Goal: Check status

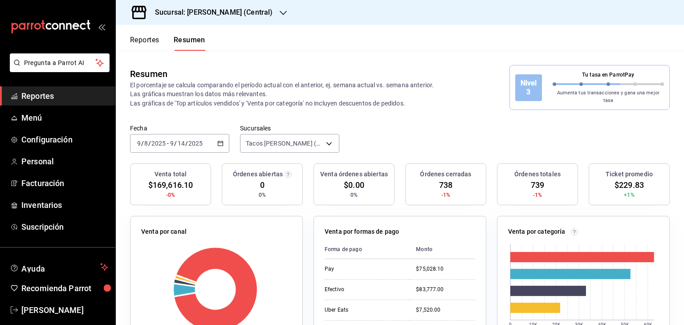
scroll to position [285, 0]
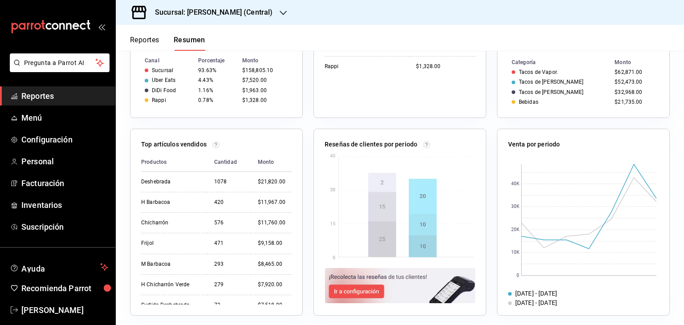
click at [37, 96] on span "Reportes" at bounding box center [64, 96] width 87 height 12
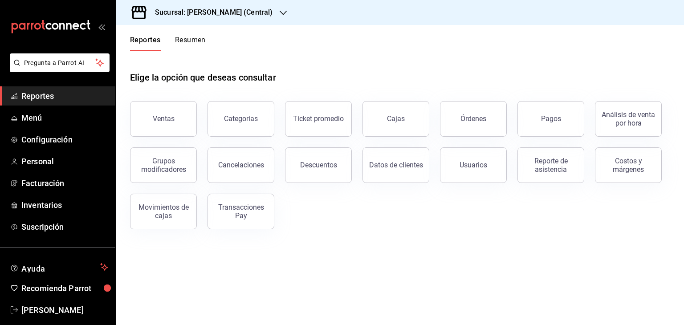
click at [283, 10] on icon "button" at bounding box center [283, 12] width 7 height 7
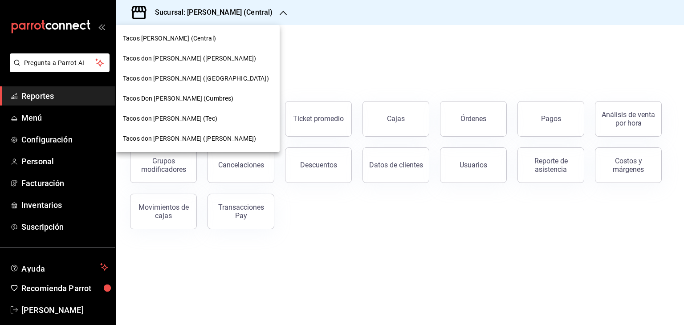
click at [183, 140] on span "Tacos don [PERSON_NAME] ([PERSON_NAME])" at bounding box center [189, 138] width 133 height 9
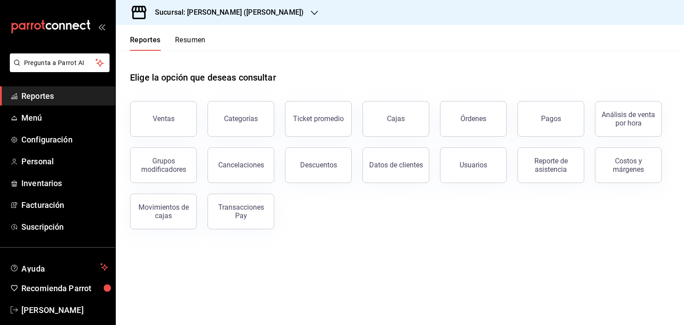
click at [198, 38] on button "Resumen" at bounding box center [190, 43] width 31 height 15
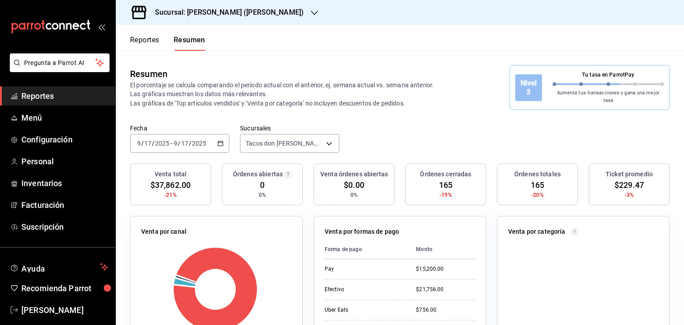
click at [449, 129] on div "Fecha [DATE] [DATE] - [DATE] [DATE] Sucursales Tacos don [PERSON_NAME] ([PERSON…" at bounding box center [400, 143] width 568 height 39
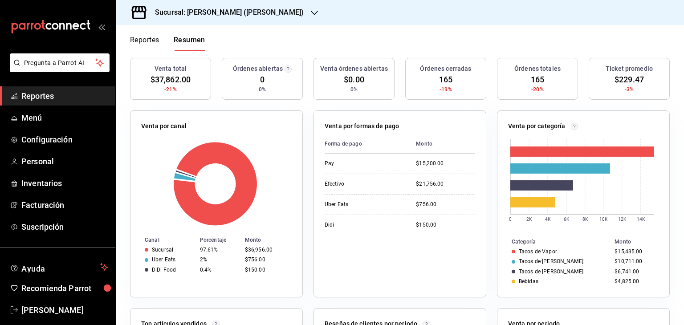
scroll to position [107, 0]
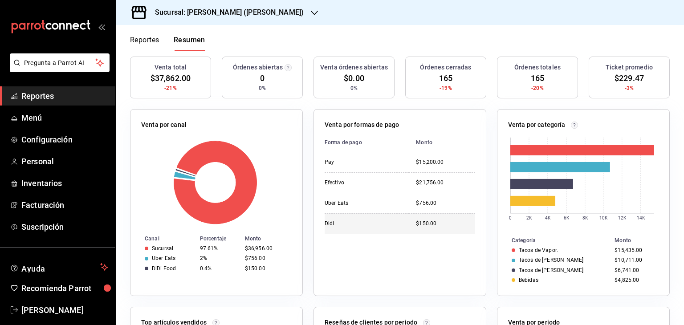
click at [427, 221] on div "$150.00" at bounding box center [445, 224] width 59 height 8
click at [311, 13] on icon "button" at bounding box center [314, 12] width 7 height 7
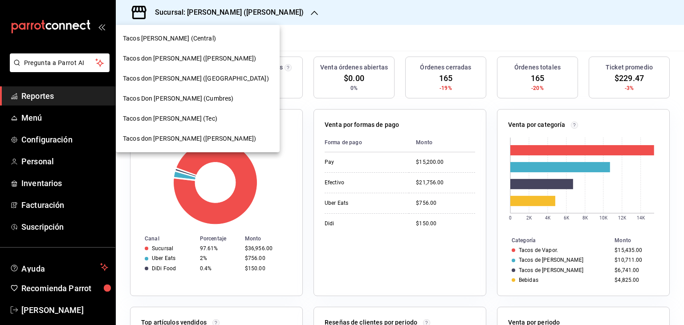
click at [189, 116] on div "Tacos don [PERSON_NAME] (Tec)" at bounding box center [198, 118] width 150 height 9
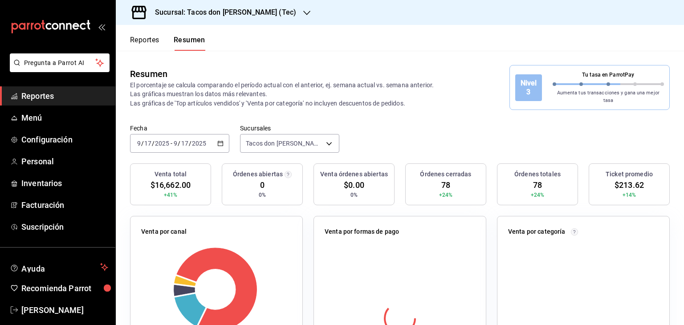
click at [426, 130] on div "Fecha [DATE] [DATE] - [DATE] [DATE] Sucursales Tacos don [PERSON_NAME] (Tec) [o…" at bounding box center [400, 143] width 568 height 39
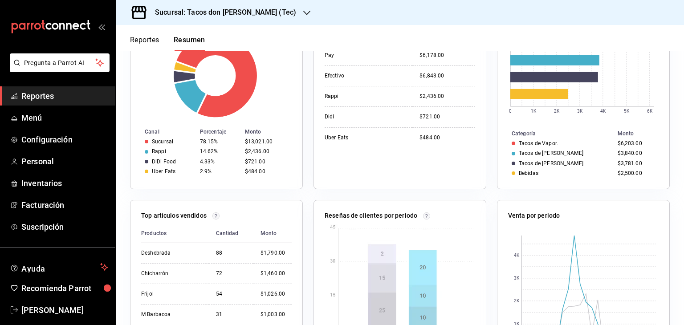
scroll to position [196, 0]
